Goal: Contribute content: Add original content to the website for others to see

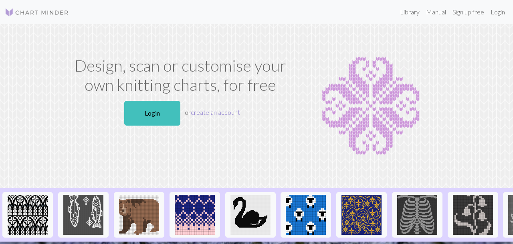
click at [206, 114] on link "create an account" at bounding box center [215, 113] width 49 height 8
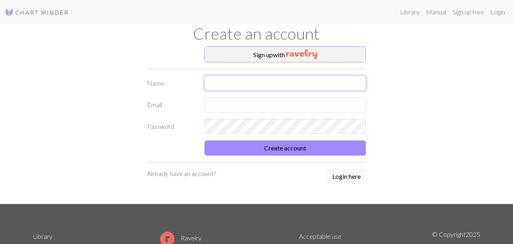
click at [223, 81] on input "text" at bounding box center [285, 83] width 162 height 15
type input "C"
type input "CHICA CACTUS"
click at [219, 107] on input "text" at bounding box center [285, 104] width 162 height 15
type input "[PERSON_NAME][EMAIL_ADDRESS][DOMAIN_NAME]"
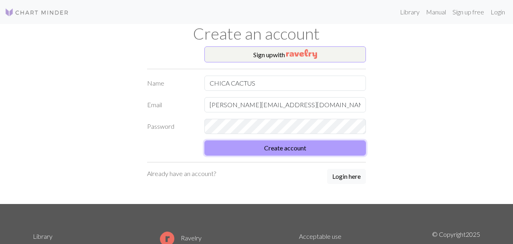
click at [262, 149] on button "Create account" at bounding box center [285, 148] width 162 height 15
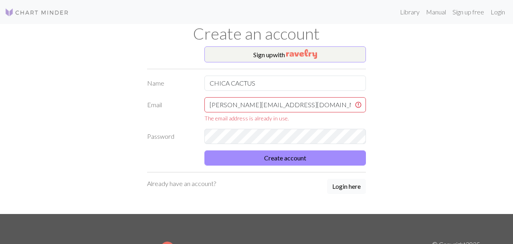
click at [343, 187] on button "Login here" at bounding box center [346, 186] width 39 height 15
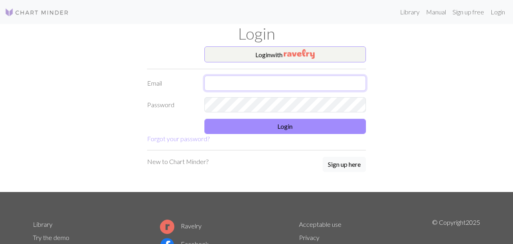
type input "[PERSON_NAME][EMAIL_ADDRESS][DOMAIN_NAME]"
click at [233, 79] on input "[PERSON_NAME][EMAIL_ADDRESS][DOMAIN_NAME]" at bounding box center [285, 83] width 162 height 15
click at [177, 92] on form "Login with [PERSON_NAME] [PERSON_NAME][EMAIL_ADDRESS][DOMAIN_NAME] Password Log…" at bounding box center [256, 94] width 219 height 97
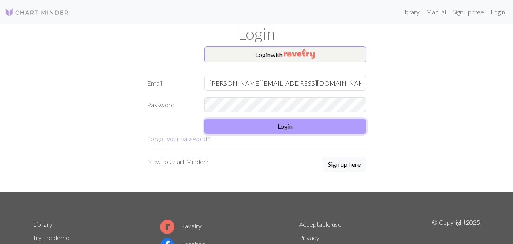
click at [261, 128] on button "Login" at bounding box center [285, 126] width 162 height 15
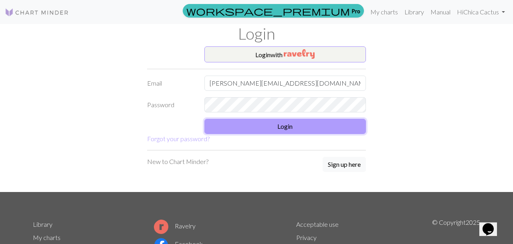
click at [263, 131] on button "Login" at bounding box center [285, 126] width 162 height 15
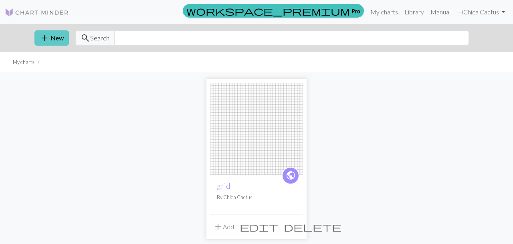
click at [51, 41] on button "add New" at bounding box center [51, 37] width 34 height 15
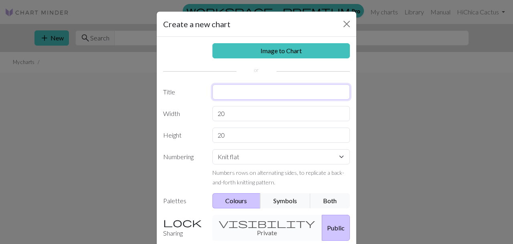
click at [244, 89] on input "text" at bounding box center [281, 92] width 138 height 15
type input "DIENTE 1"
click at [238, 116] on input "20" at bounding box center [281, 113] width 138 height 15
type input "32"
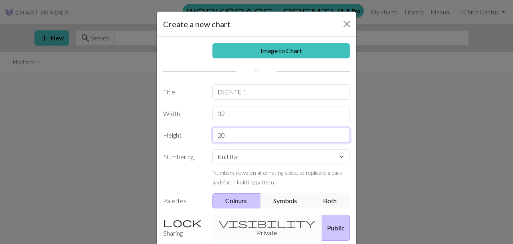
click at [237, 137] on input "20" at bounding box center [281, 135] width 138 height 15
type input "60"
click at [202, 169] on label "Numbering" at bounding box center [182, 168] width 49 height 38
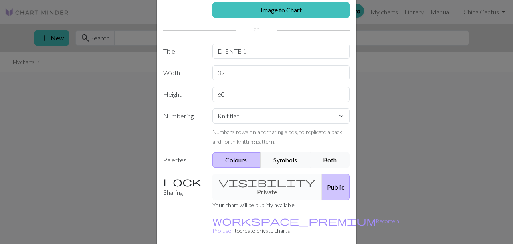
scroll to position [41, 0]
click at [324, 160] on button "Both" at bounding box center [330, 159] width 40 height 15
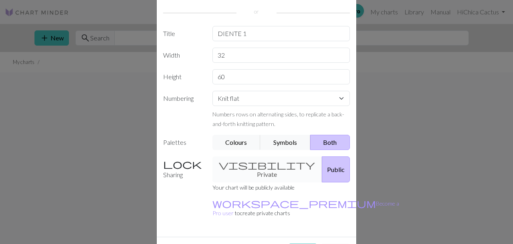
scroll to position [63, 0]
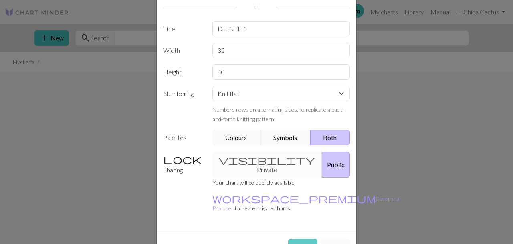
click at [296, 239] on button "Create" at bounding box center [302, 246] width 29 height 15
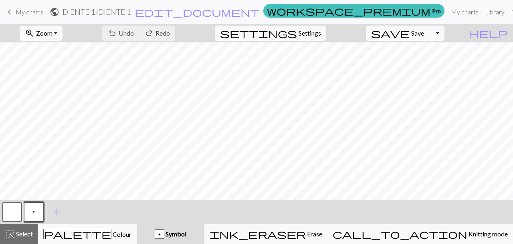
click at [131, 10] on h2 "DIENTE 1 / DIENTE 1" at bounding box center [96, 11] width 68 height 9
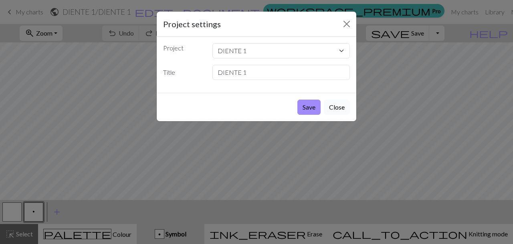
click at [330, 104] on button "Close" at bounding box center [337, 107] width 26 height 15
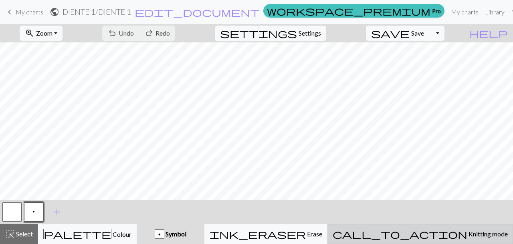
click at [467, 233] on span "Knitting mode" at bounding box center [487, 234] width 40 height 8
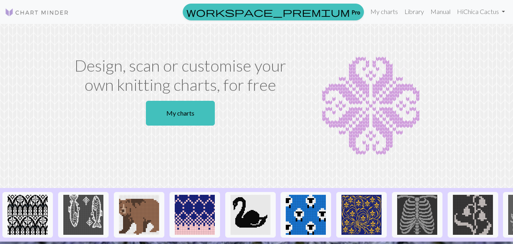
click at [64, 68] on div "Design, scan or customise your own knitting charts, for free My charts" at bounding box center [256, 106] width 457 height 100
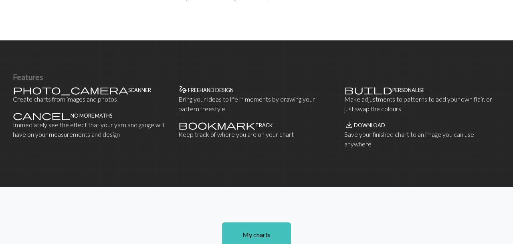
scroll to position [441, 0]
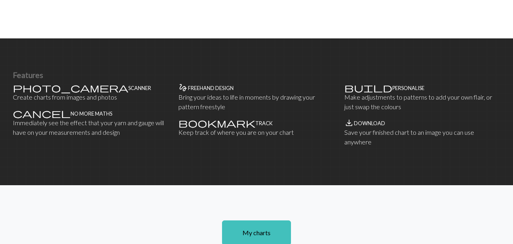
click at [128, 90] on h4 "Scanner" at bounding box center [139, 88] width 23 height 6
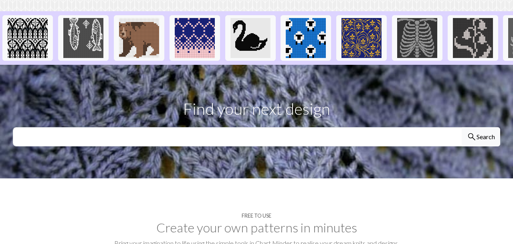
scroll to position [0, 0]
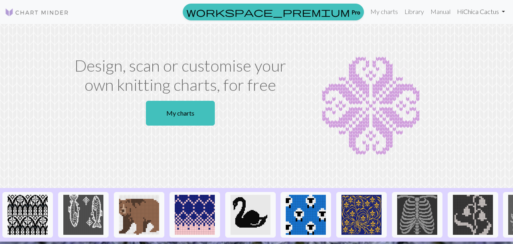
click at [474, 12] on link "Hi Chica Cactus" at bounding box center [480, 12] width 54 height 16
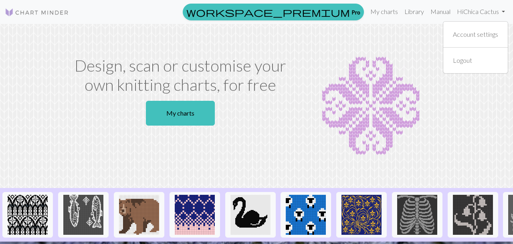
click at [162, 81] on h1 "Design, scan or customise your own knitting charts, for free" at bounding box center [180, 75] width 219 height 38
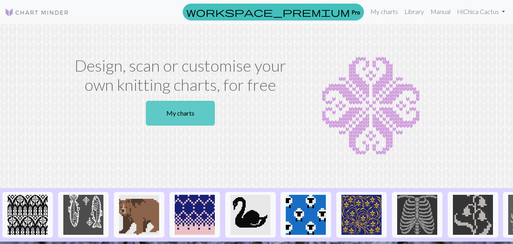
click at [180, 112] on link "My charts" at bounding box center [180, 113] width 69 height 25
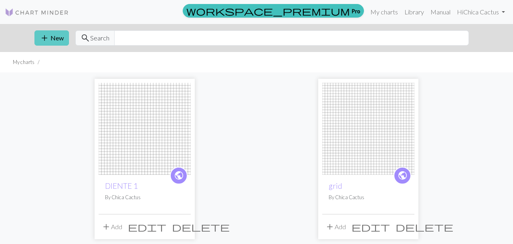
click at [48, 37] on span "add" at bounding box center [45, 37] width 10 height 11
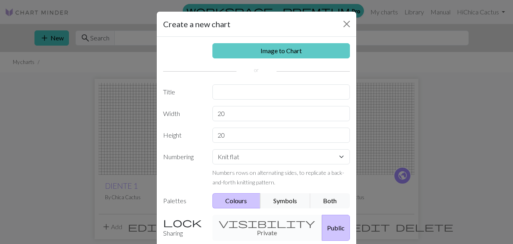
click at [284, 47] on link "Image to Chart" at bounding box center [281, 50] width 138 height 15
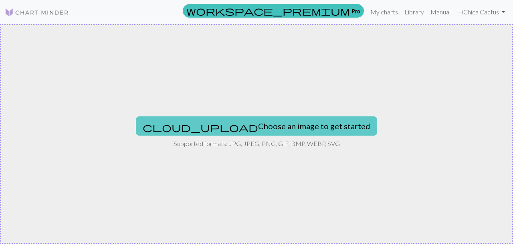
click at [278, 131] on button "cloud_upload Choose an image to get started" at bounding box center [256, 126] width 241 height 19
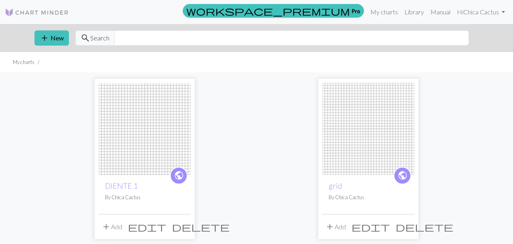
click at [184, 230] on span "delete" at bounding box center [201, 226] width 58 height 11
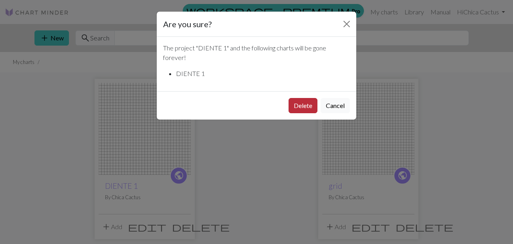
click at [298, 106] on button "Delete" at bounding box center [302, 105] width 29 height 15
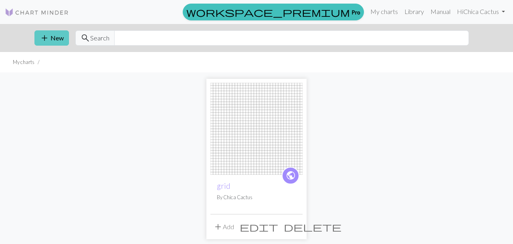
click at [54, 32] on button "add New" at bounding box center [51, 37] width 34 height 15
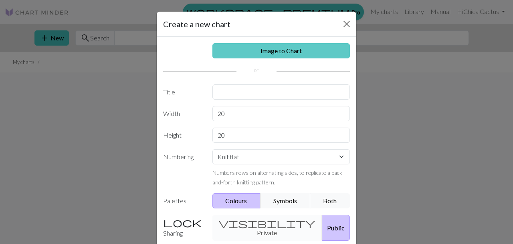
click at [283, 54] on link "Image to Chart" at bounding box center [281, 50] width 138 height 15
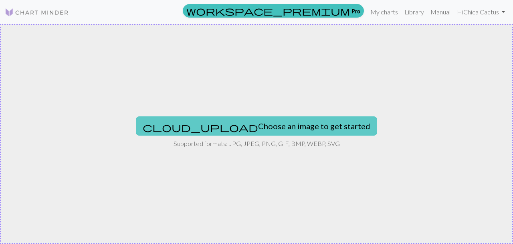
click at [250, 128] on button "cloud_upload Choose an image to get started" at bounding box center [256, 126] width 241 height 19
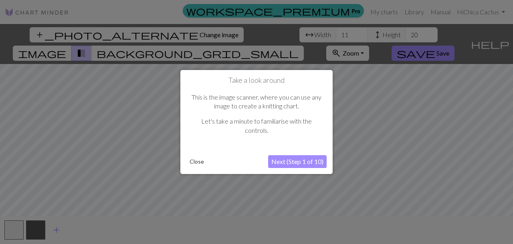
click at [201, 161] on button "Close" at bounding box center [196, 162] width 21 height 12
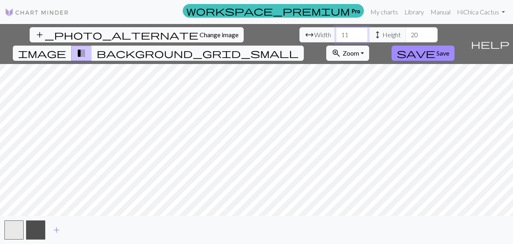
click at [336, 33] on input "11" at bounding box center [352, 34] width 32 height 15
click at [336, 32] on input "11" at bounding box center [352, 34] width 32 height 15
type input "32"
click at [270, 32] on div "add_photo_alternate Change image arrow_range Width 32 height Height 20 image tr…" at bounding box center [233, 44] width 467 height 40
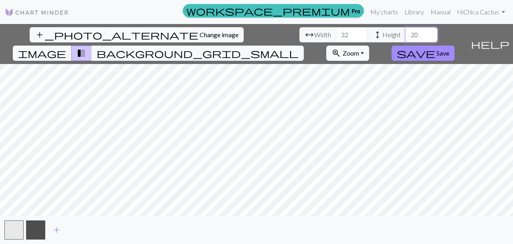
click at [405, 36] on input "20" at bounding box center [421, 34] width 32 height 15
drag, startPoint x: 222, startPoint y: 34, endPoint x: 230, endPoint y: 34, distance: 7.6
click at [405, 34] on input "20" at bounding box center [421, 34] width 32 height 15
click at [298, 48] on span "background_grid_small" at bounding box center [198, 53] width 202 height 11
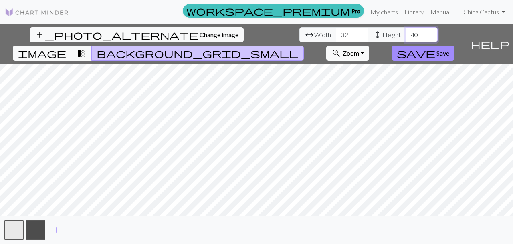
click at [405, 33] on input "40" at bounding box center [421, 34] width 32 height 15
type input "3"
type input "45"
click at [336, 33] on input "32" at bounding box center [352, 34] width 32 height 15
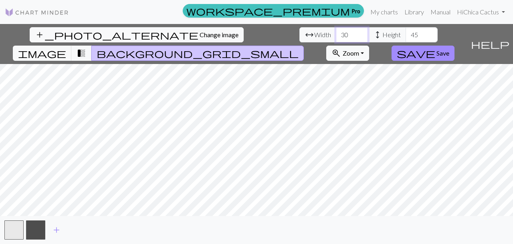
type input "3"
type input "29"
click at [42, 229] on button "button" at bounding box center [35, 230] width 19 height 19
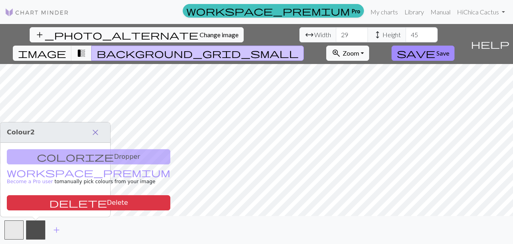
click at [95, 131] on span "close" at bounding box center [96, 132] width 10 height 11
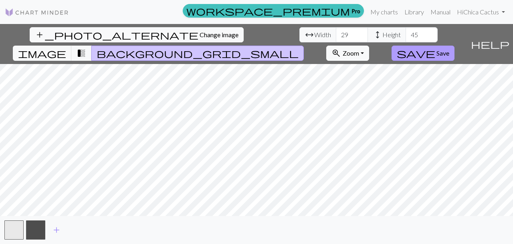
click at [454, 46] on button "save Save" at bounding box center [422, 53] width 63 height 15
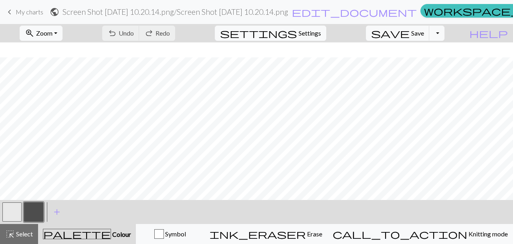
scroll to position [301, 0]
click at [424, 36] on span "Save" at bounding box center [417, 33] width 13 height 8
click at [444, 35] on button "Toggle Dropdown" at bounding box center [436, 33] width 15 height 15
click at [428, 62] on button "save_alt Download" at bounding box center [378, 63] width 132 height 13
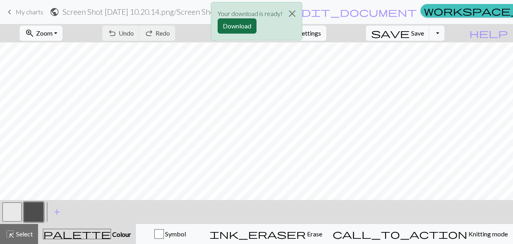
click at [242, 26] on button "Download" at bounding box center [236, 25] width 39 height 15
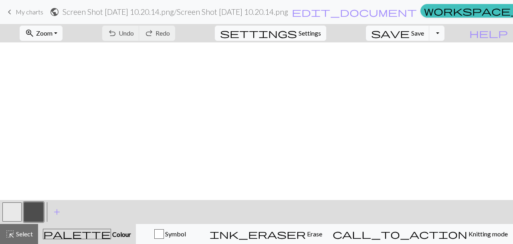
scroll to position [0, 0]
click at [31, 14] on span "My charts" at bounding box center [30, 12] width 28 height 8
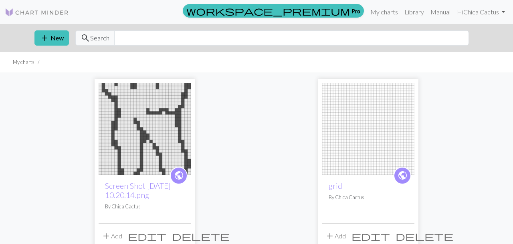
click at [44, 14] on img at bounding box center [37, 13] width 64 height 10
click at [59, 34] on button "add New" at bounding box center [51, 37] width 34 height 15
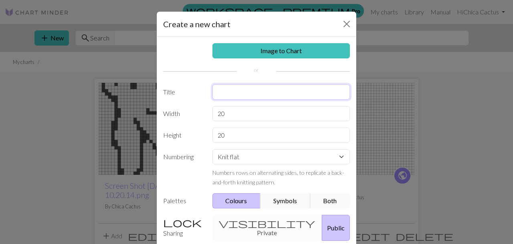
click at [231, 93] on input "text" at bounding box center [281, 92] width 138 height 15
type input "DIENTE 2"
click at [272, 115] on input "20" at bounding box center [281, 113] width 138 height 15
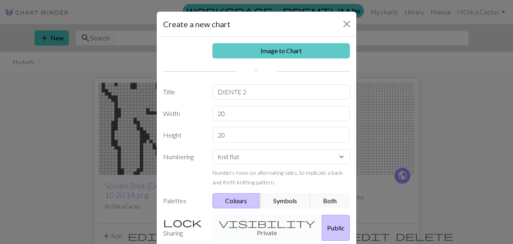
click at [286, 46] on link "Image to Chart" at bounding box center [281, 50] width 138 height 15
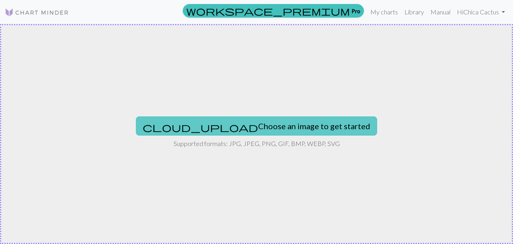
click at [252, 124] on button "cloud_upload Choose an image to get started" at bounding box center [256, 126] width 241 height 19
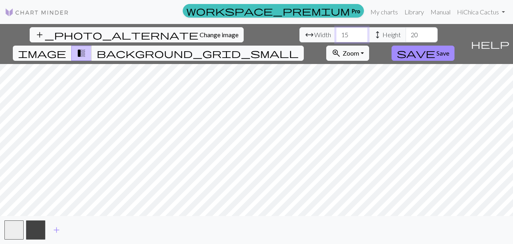
click at [336, 29] on input "15" at bounding box center [352, 34] width 32 height 15
click at [336, 34] on input "15" at bounding box center [352, 34] width 32 height 15
type input "32"
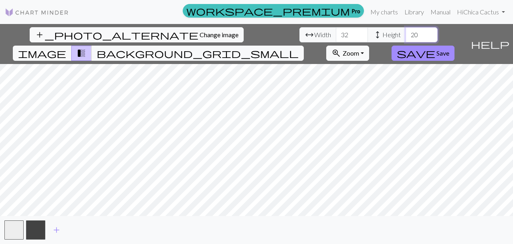
click at [405, 36] on input "20" at bounding box center [421, 34] width 32 height 15
type input "2"
click at [405, 38] on input "40" at bounding box center [421, 34] width 32 height 15
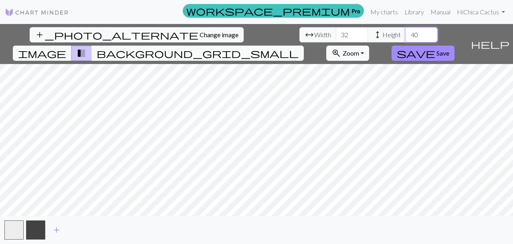
type input "4"
click at [272, 221] on div "add_photo_alternate Change image arrow_range Width 32 height Height 60 image tr…" at bounding box center [256, 134] width 513 height 220
click at [405, 34] on input "60" at bounding box center [421, 34] width 32 height 15
type input "6"
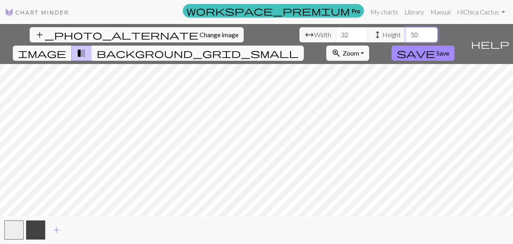
type input "50"
click at [298, 48] on span "background_grid_small" at bounding box center [198, 53] width 202 height 11
